Goal: Check status: Check status

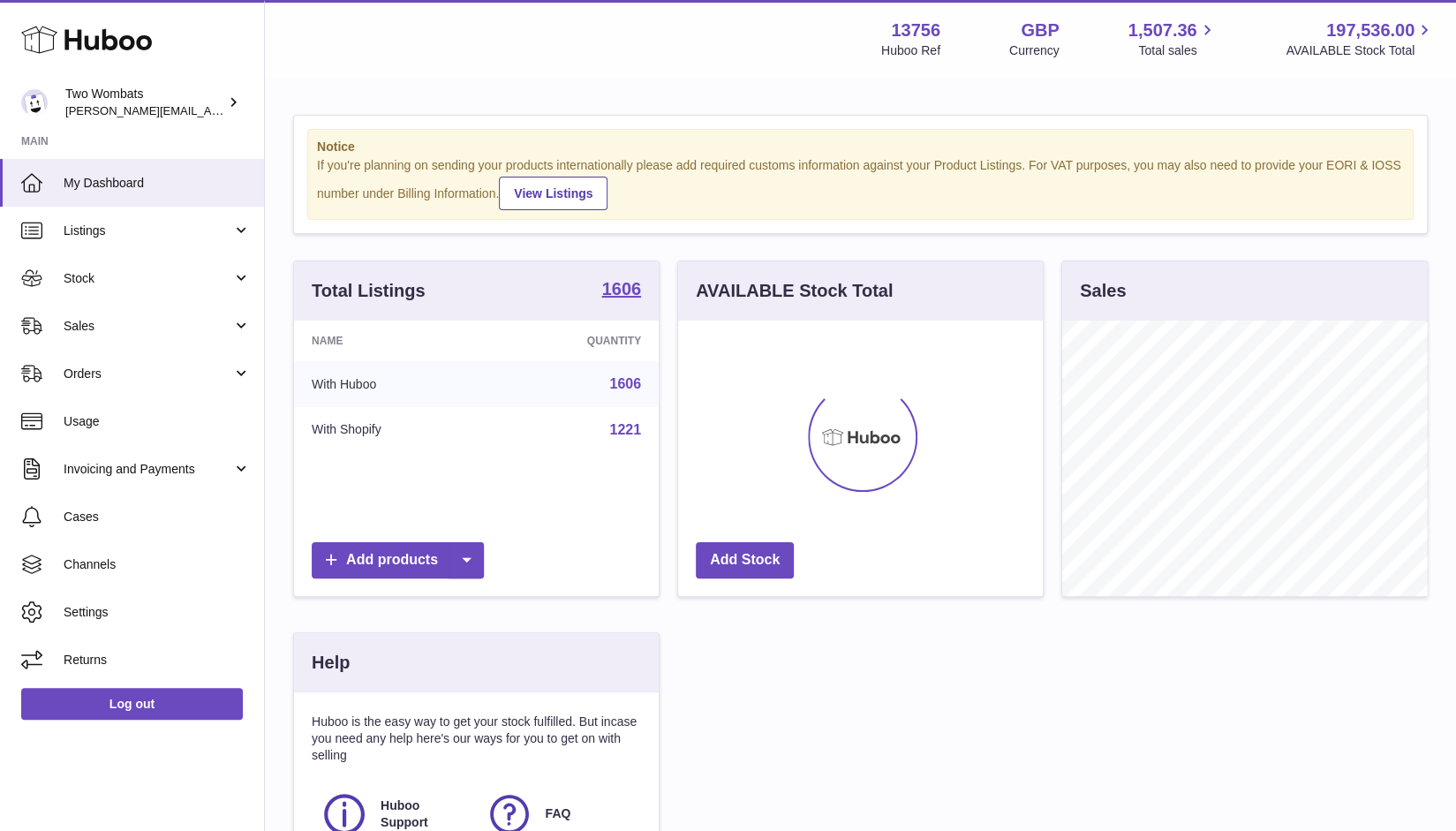
scroll to position [276, 366]
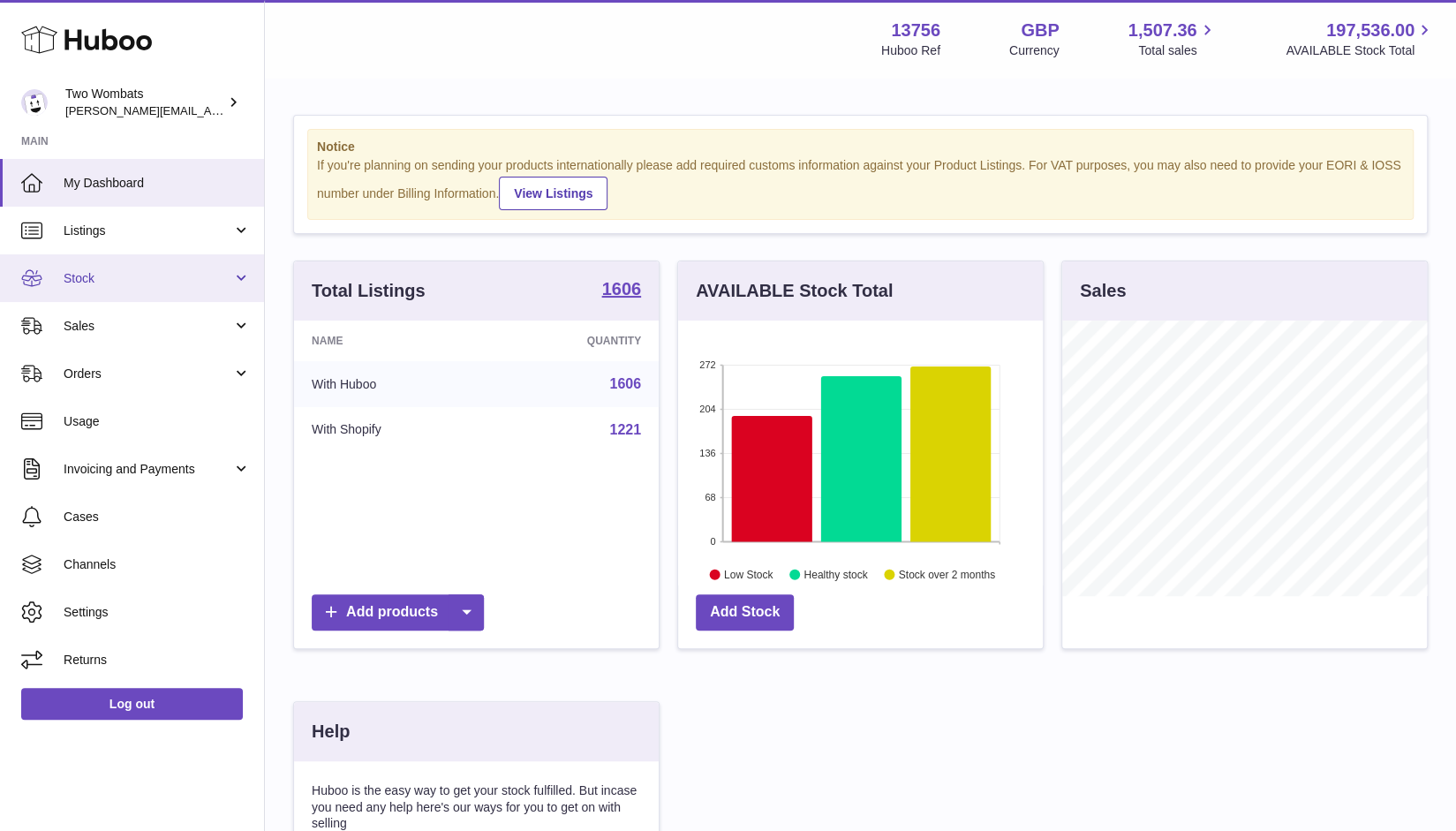
click at [130, 275] on span "Stock" at bounding box center [147, 278] width 169 height 17
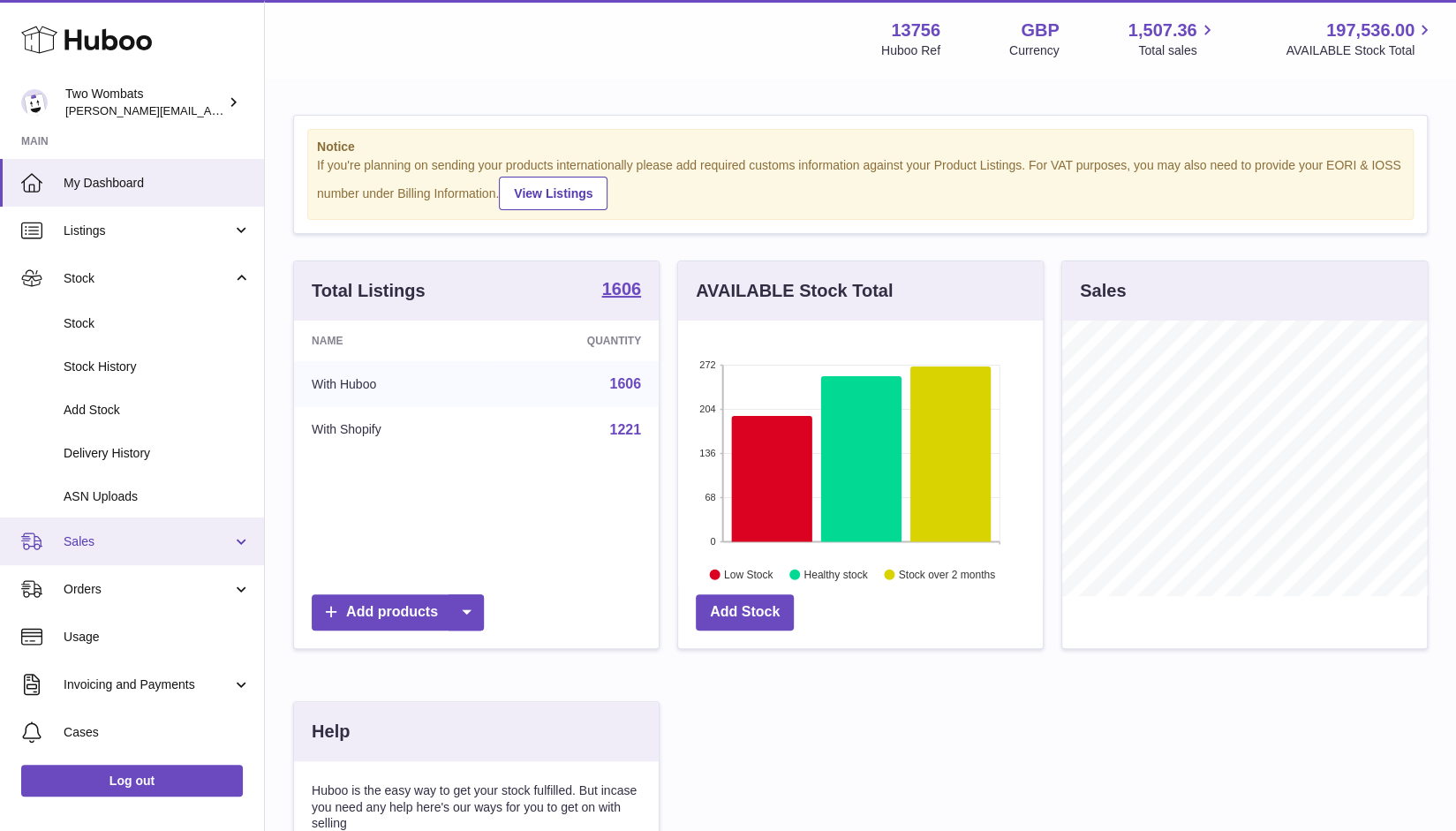
click at [117, 554] on link "Sales" at bounding box center [132, 541] width 264 height 47
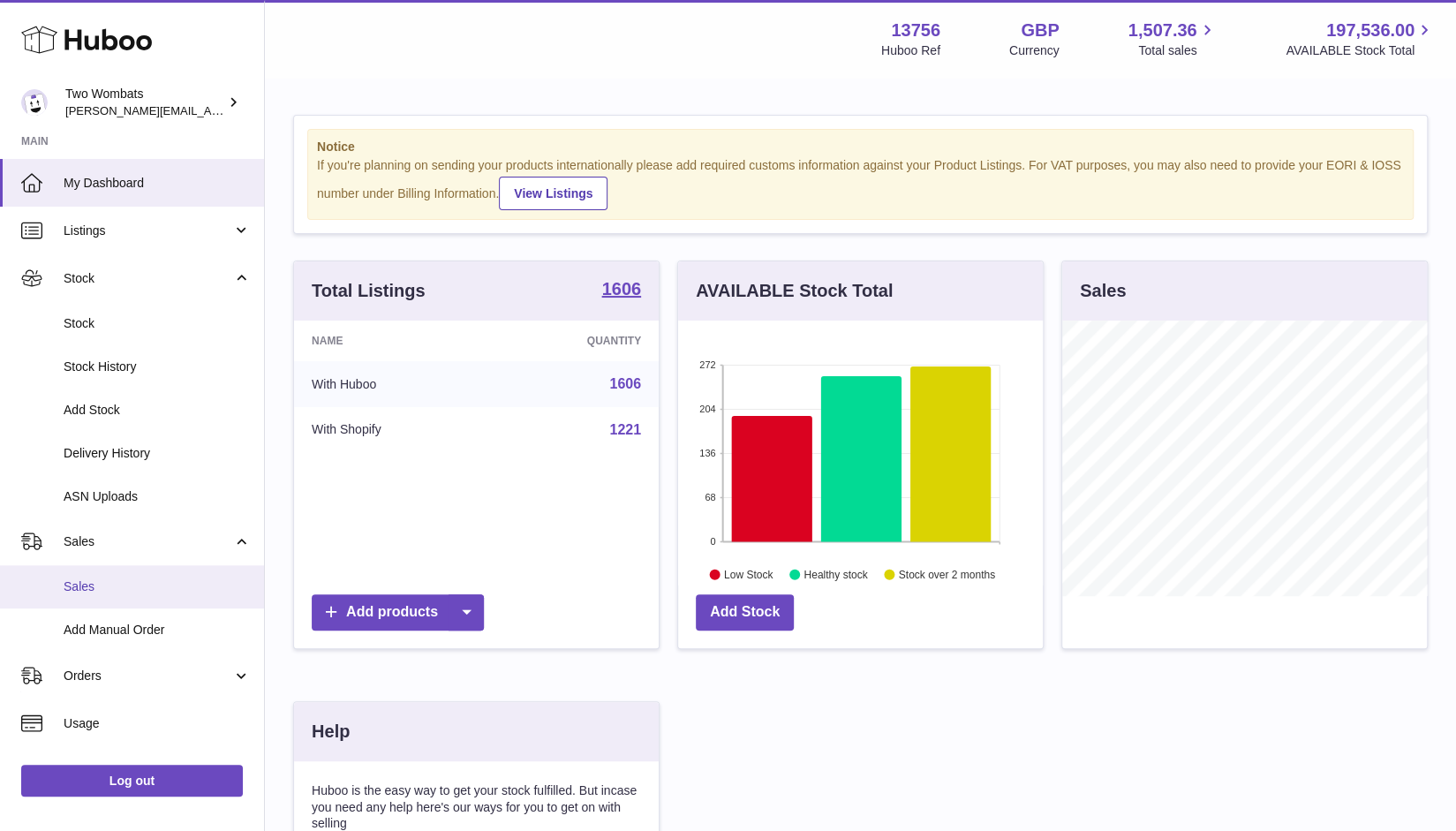
click at [91, 600] on link "Sales" at bounding box center [132, 587] width 264 height 44
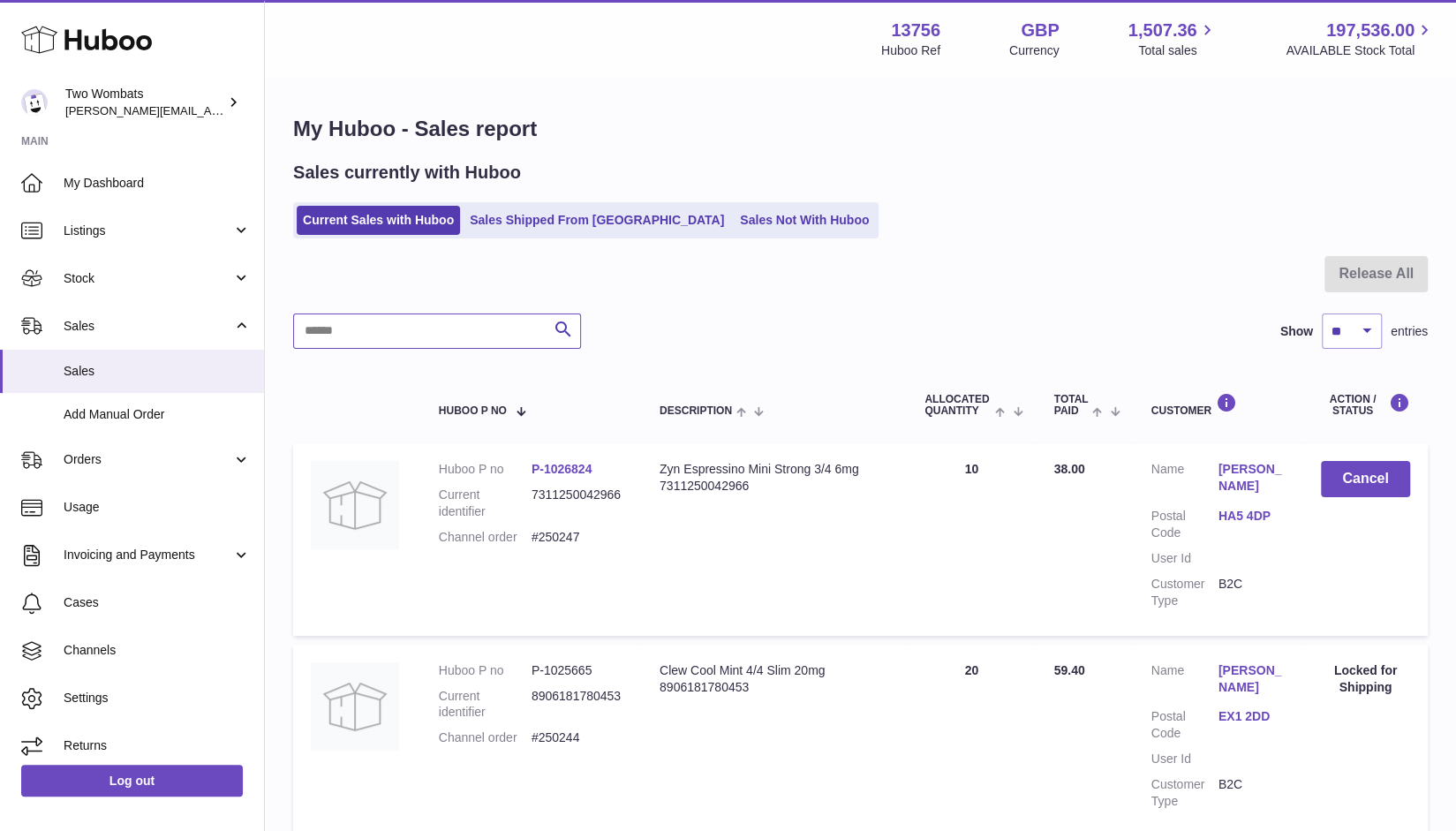
click at [427, 340] on input "text" at bounding box center [436, 331] width 288 height 36
paste input "******"
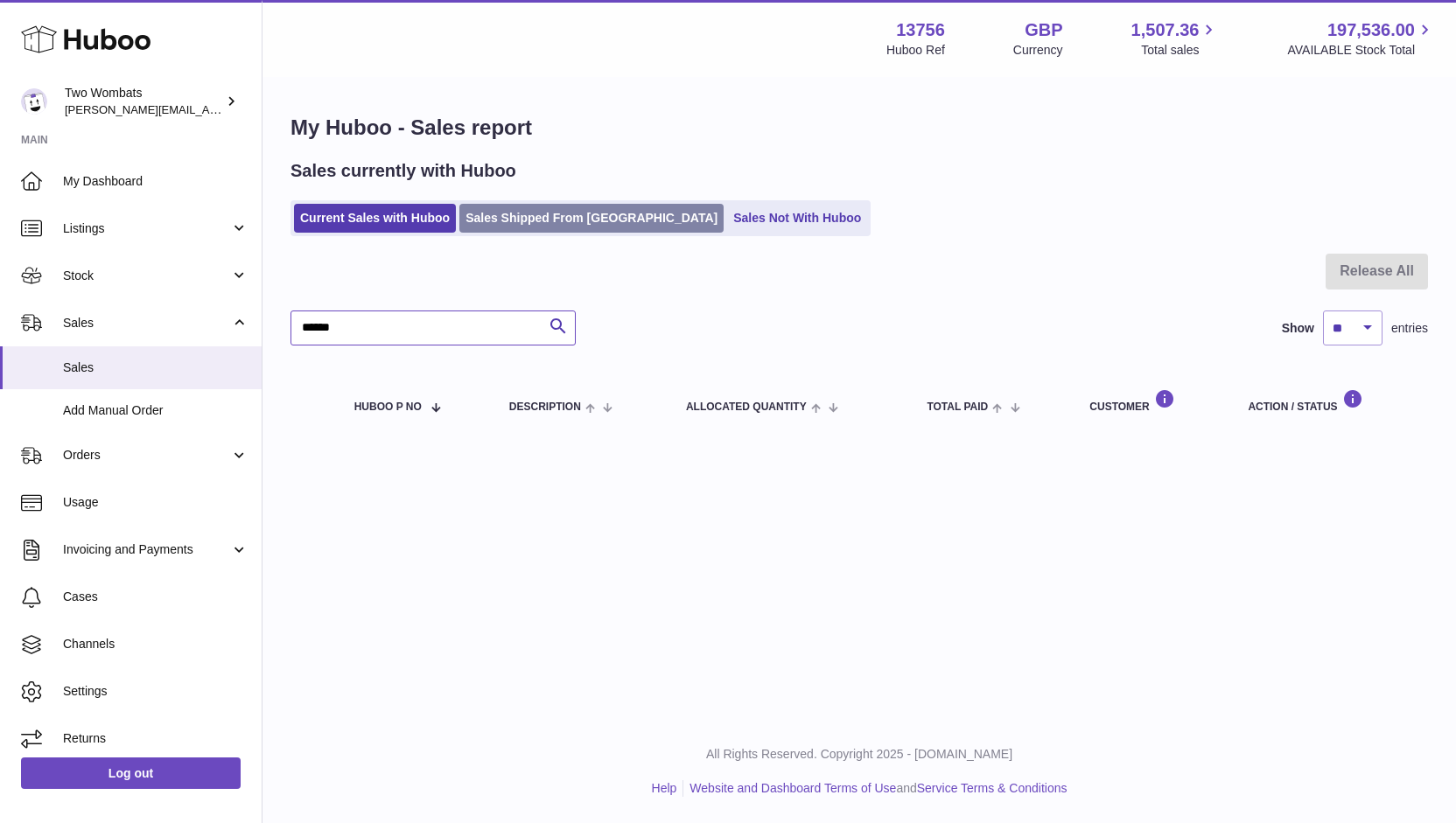
type input "******"
click at [544, 216] on link "Sales Shipped From [GEOGRAPHIC_DATA]" at bounding box center [592, 218] width 265 height 28
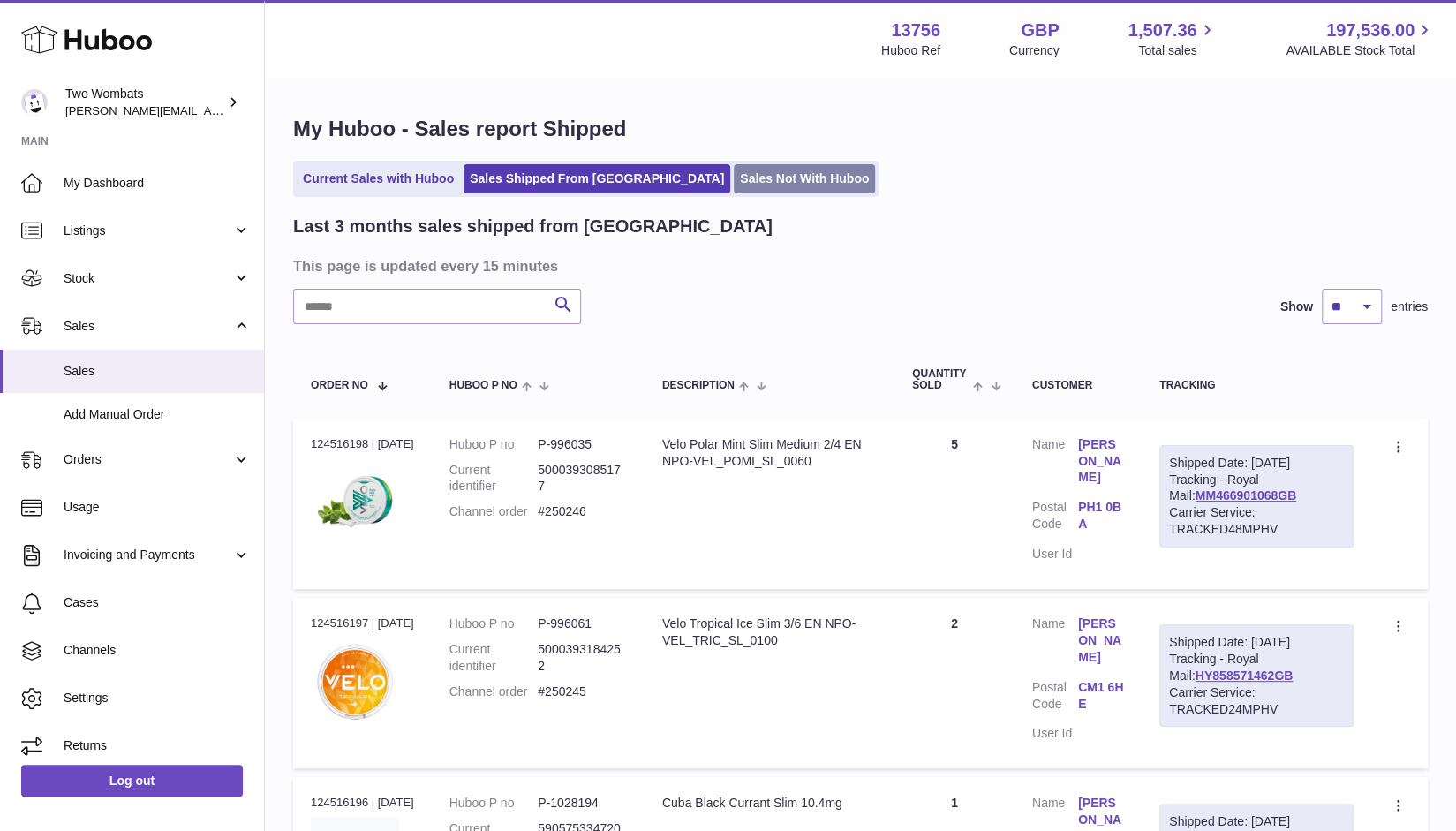
click at [734, 179] on link "Sales Not With Huboo" at bounding box center [804, 178] width 141 height 29
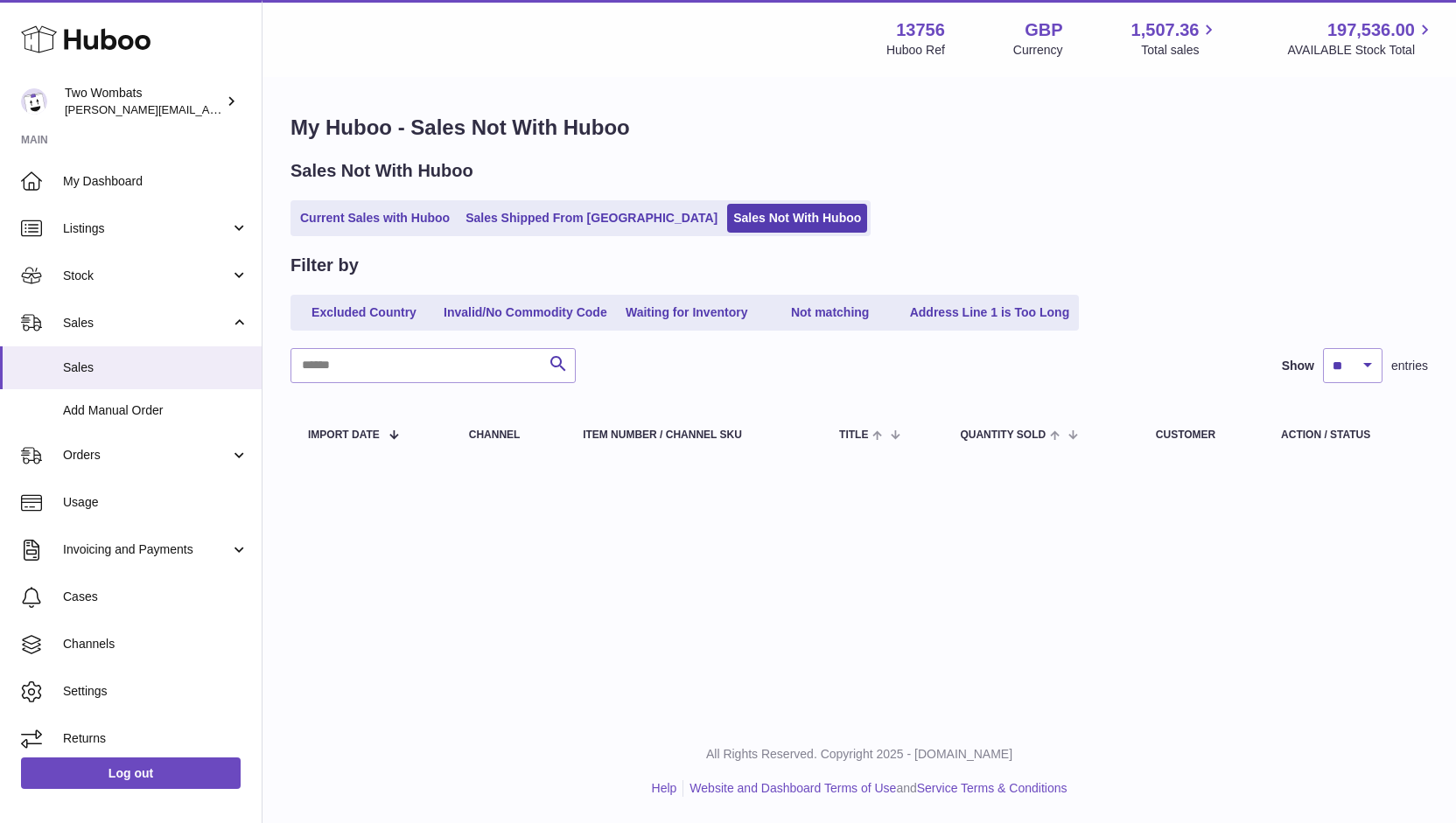
click at [394, 239] on div "My Huboo - Sales Not With Huboo Sales Not With Huboo Current Sales with Huboo S…" at bounding box center [859, 290] width 1193 height 423
click at [380, 226] on link "Current Sales with Huboo" at bounding box center [374, 218] width 162 height 28
